Goal: Information Seeking & Learning: Learn about a topic

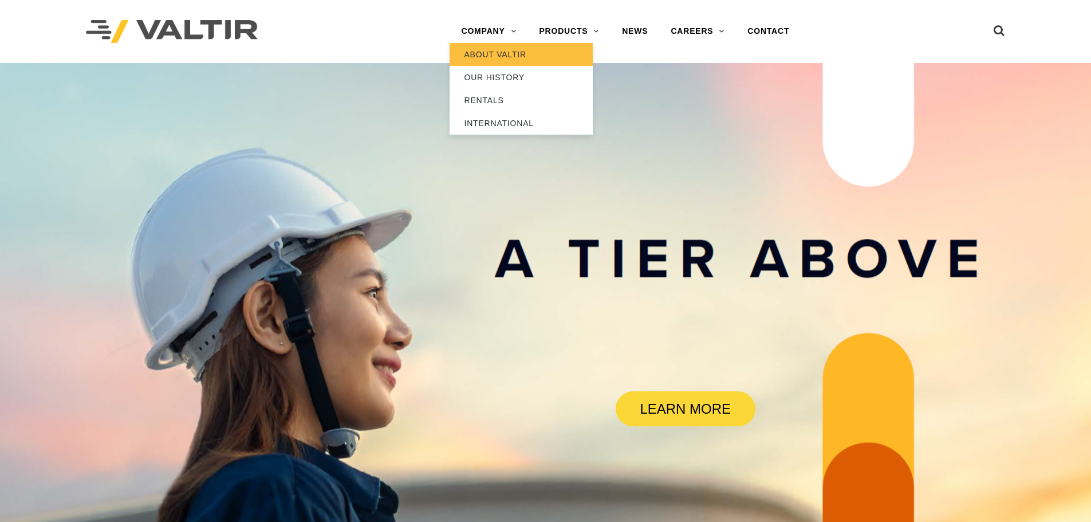
click at [491, 56] on link "ABOUT VALTIR" at bounding box center [520, 54] width 143 height 23
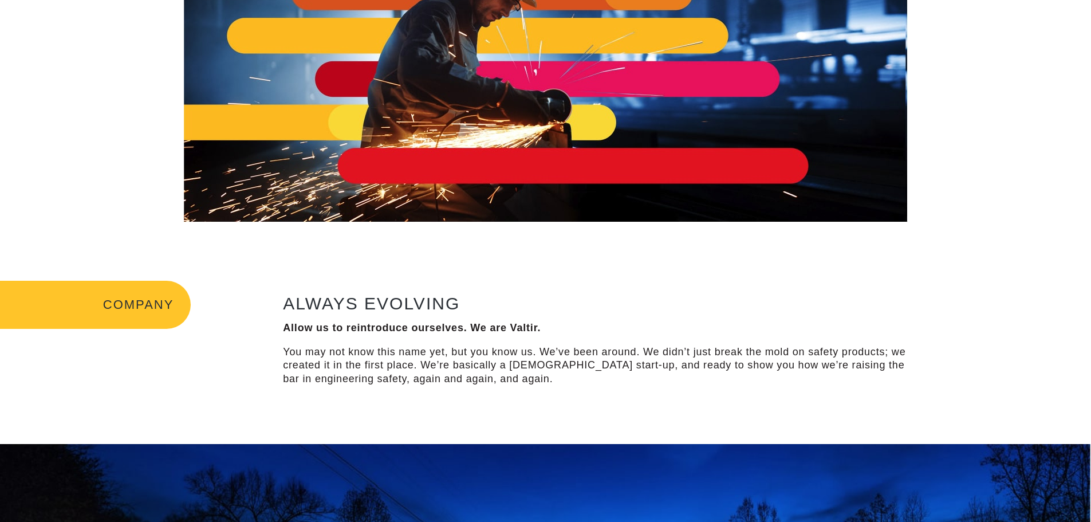
scroll to position [172, 0]
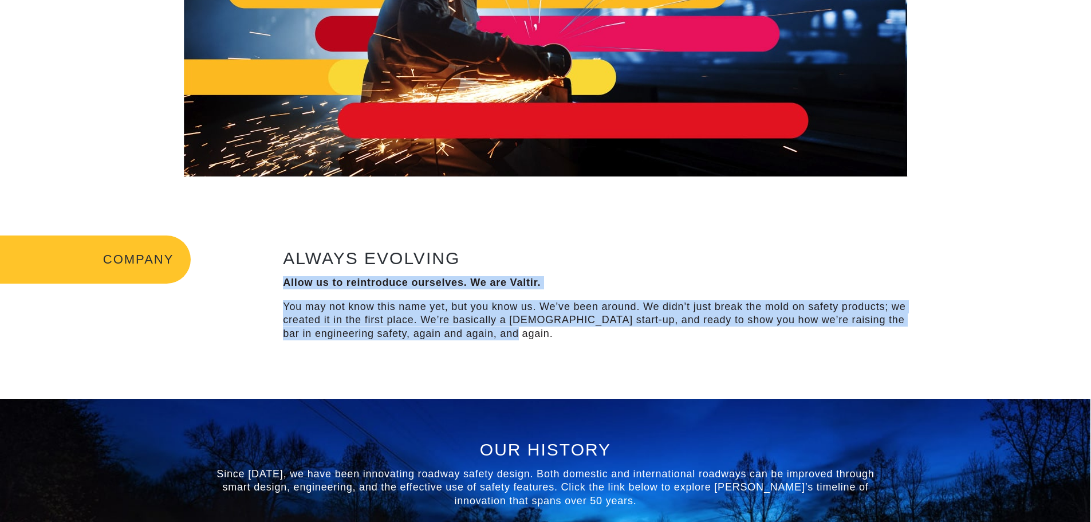
drag, startPoint x: 315, startPoint y: 283, endPoint x: 626, endPoint y: 335, distance: 315.2
click at [626, 335] on div "ALWAYS EVOLVING Allow us to reintroduce ourselves. We are Valtir. You may not k…" at bounding box center [600, 294] width 634 height 92
click at [625, 335] on p "You may not know this name yet, but you know us. We’ve been around. We didn’t j…" at bounding box center [600, 320] width 634 height 40
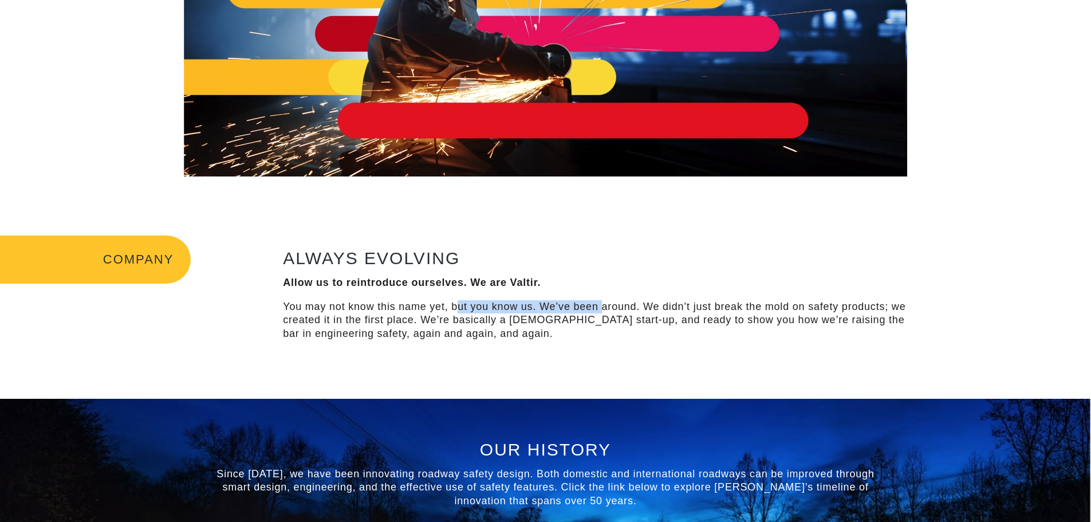
drag, startPoint x: 460, startPoint y: 304, endPoint x: 603, endPoint y: 301, distance: 143.2
click at [603, 301] on p "You may not know this name yet, but you know us. We’ve been around. We didn’t j…" at bounding box center [600, 320] width 634 height 40
drag, startPoint x: 717, startPoint y: 303, endPoint x: 814, endPoint y: 306, distance: 97.4
click at [814, 306] on p "You may not know this name yet, but you know us. We’ve been around. We didn’t j…" at bounding box center [600, 320] width 634 height 40
click at [815, 306] on p "You may not know this name yet, but you know us. We’ve been around. We didn’t j…" at bounding box center [600, 320] width 634 height 40
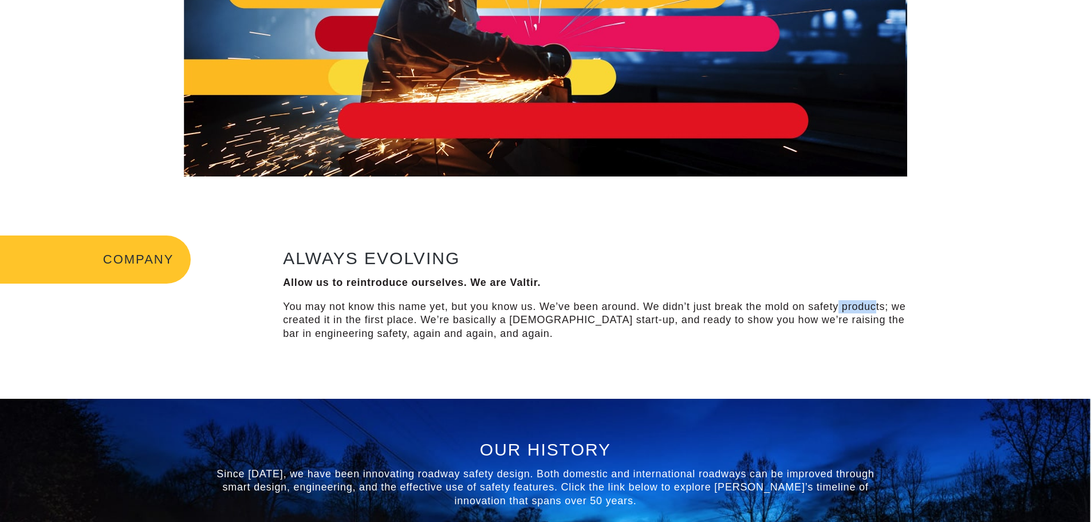
drag, startPoint x: 856, startPoint y: 297, endPoint x: 876, endPoint y: 298, distance: 19.5
click at [876, 298] on div "ALWAYS EVOLVING Allow us to reintroduce ourselves. We are Valtir. You may not k…" at bounding box center [600, 294] width 634 height 92
drag, startPoint x: 329, startPoint y: 309, endPoint x: 438, endPoint y: 313, distance: 109.4
click at [438, 313] on p "You may not know this name yet, but you know us. We’ve been around. We didn’t j…" at bounding box center [600, 320] width 634 height 40
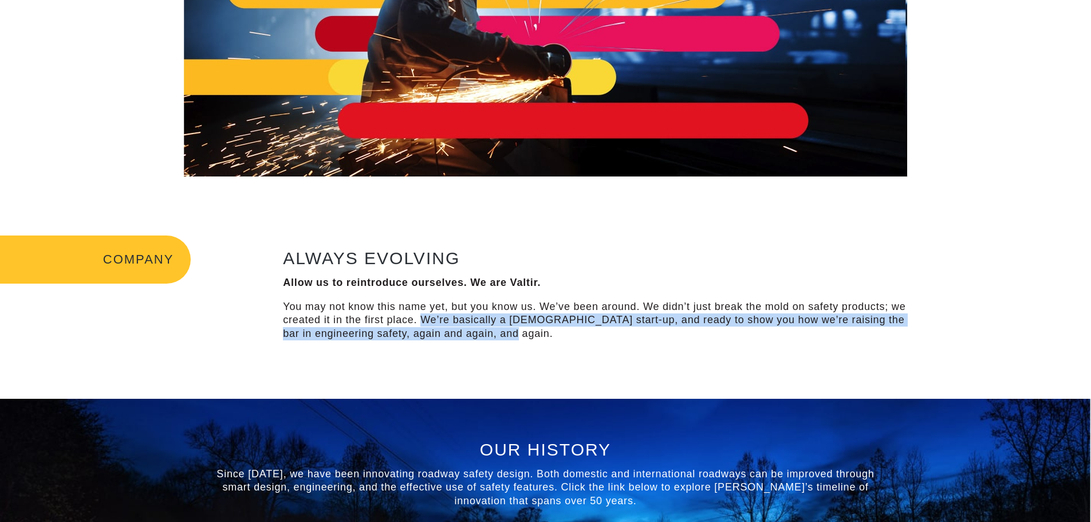
drag, startPoint x: 437, startPoint y: 320, endPoint x: 588, endPoint y: 329, distance: 151.4
click at [588, 329] on p "You may not know this name yet, but you know us. We’ve been around. We didn’t j…" at bounding box center [600, 320] width 634 height 40
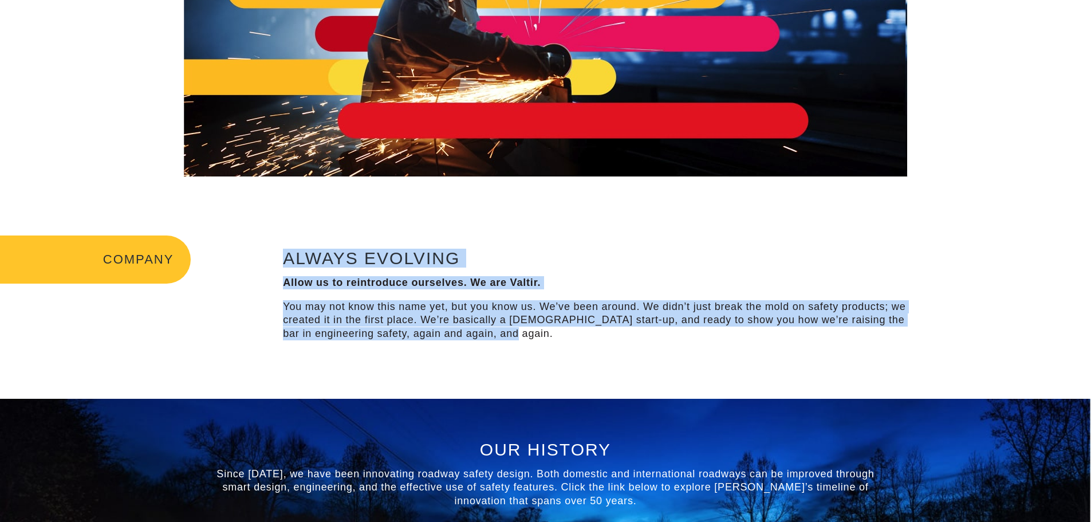
drag, startPoint x: 235, startPoint y: 274, endPoint x: 650, endPoint y: 343, distance: 421.5
click at [650, 343] on div "COMPANY ALWAYS EVOLVING Allow us to reintroduce ourselves. We are Valtir. You m…" at bounding box center [545, 296] width 1091 height 204
click at [651, 343] on div "ALWAYS EVOLVING Allow us to reintroduce ourselves. We are Valtir. You may not k…" at bounding box center [600, 296] width 654 height 122
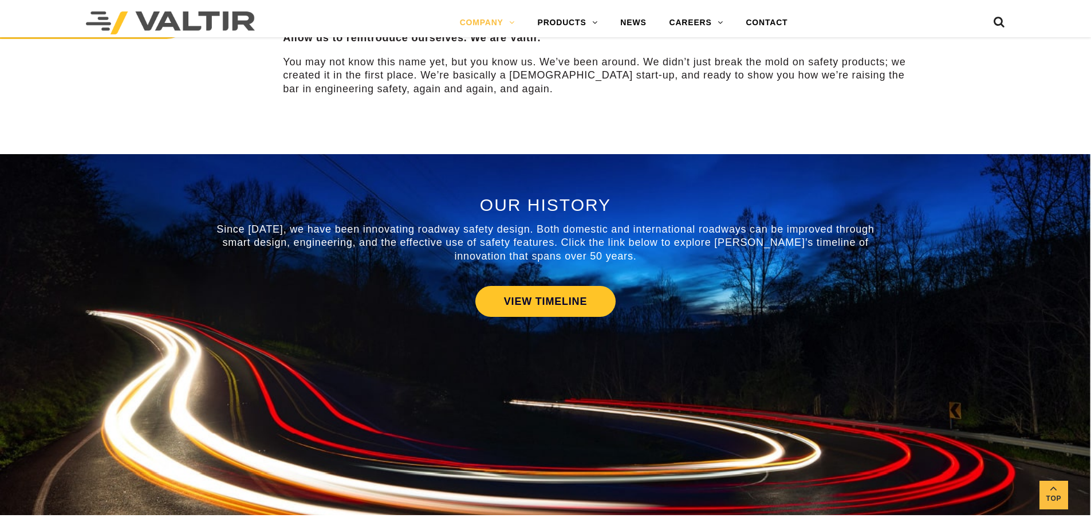
scroll to position [458, 0]
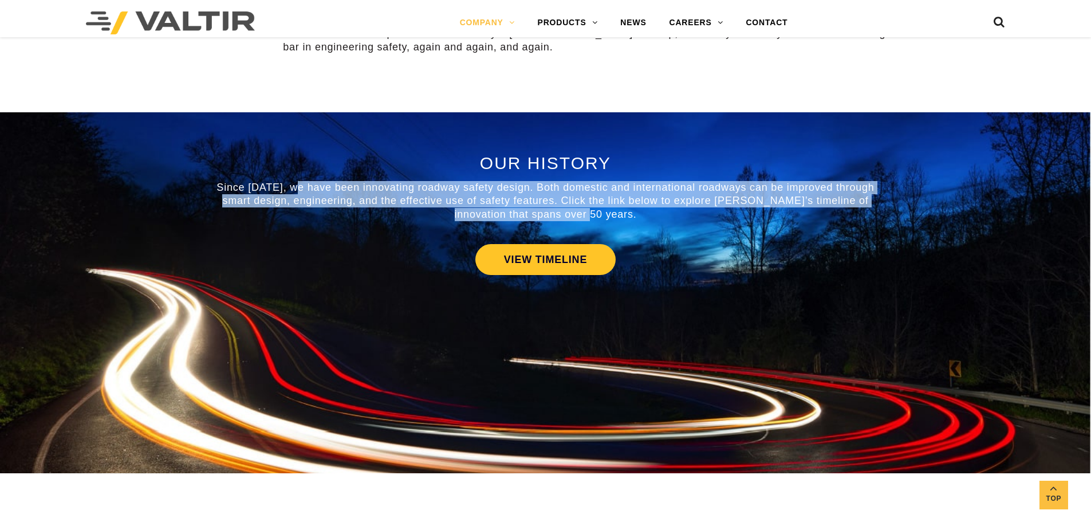
drag, startPoint x: 435, startPoint y: 198, endPoint x: 644, endPoint y: 219, distance: 210.7
click at [644, 219] on p "Since 1969, we have been innovating roadway safety design. Both domestic and in…" at bounding box center [546, 201] width 670 height 40
